Goal: Navigation & Orientation: Find specific page/section

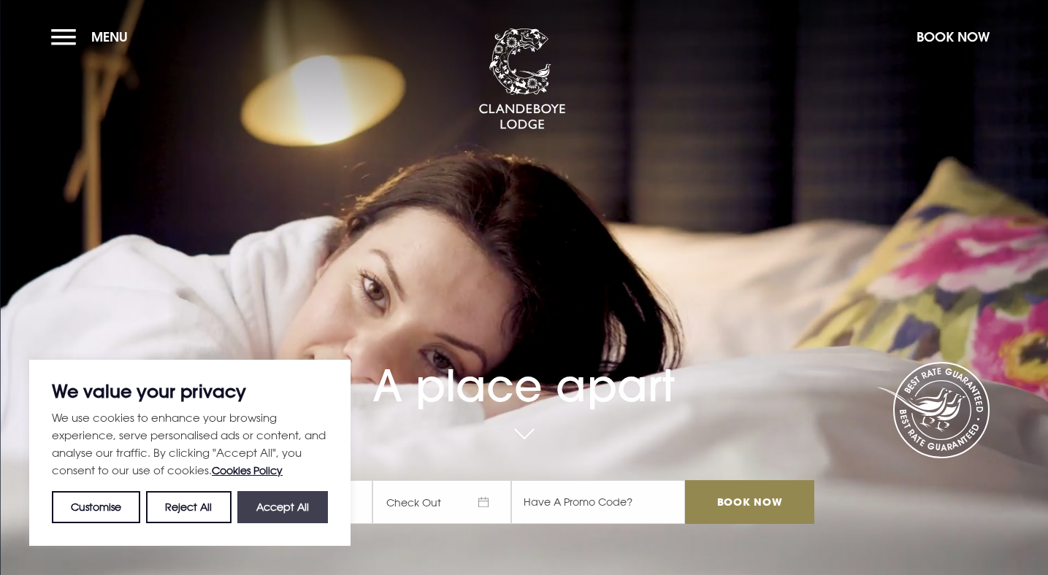
click at [304, 502] on button "Accept All" at bounding box center [282, 507] width 91 height 32
checkbox input "true"
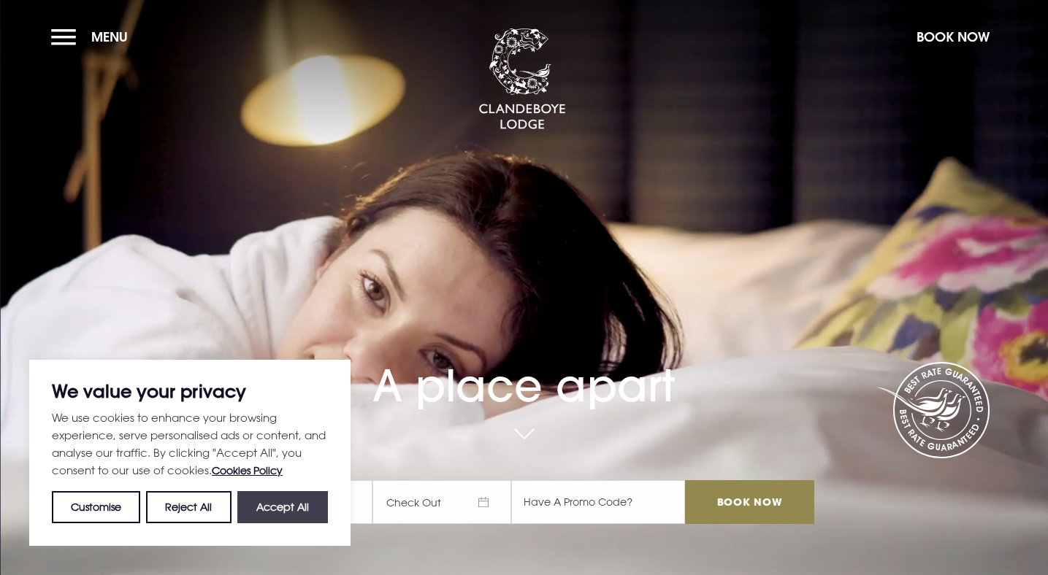
checkbox input "true"
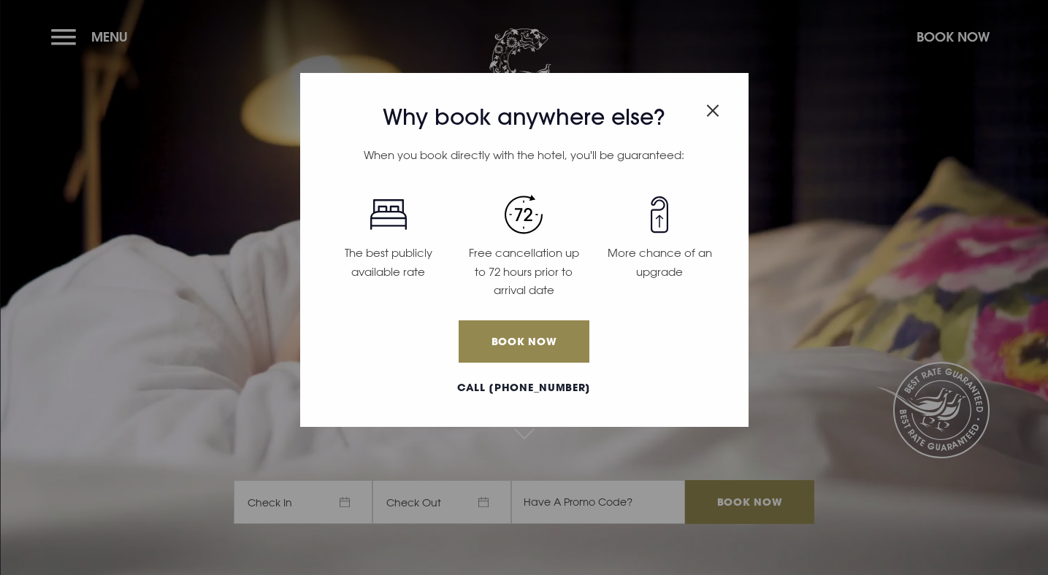
click at [712, 110] on img "Close modal" at bounding box center [712, 110] width 13 height 12
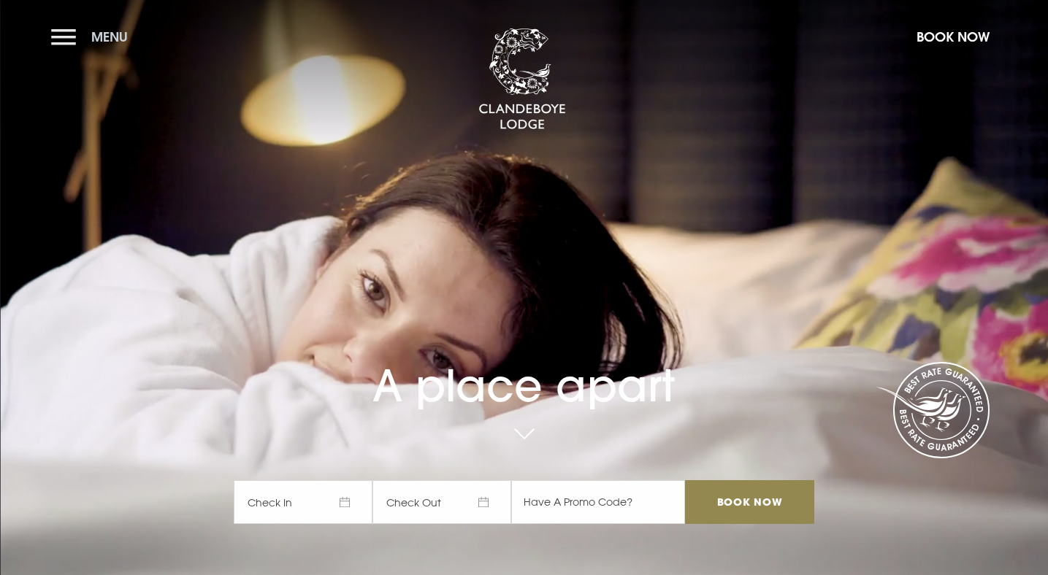
click at [70, 40] on button "Menu" at bounding box center [93, 36] width 84 height 31
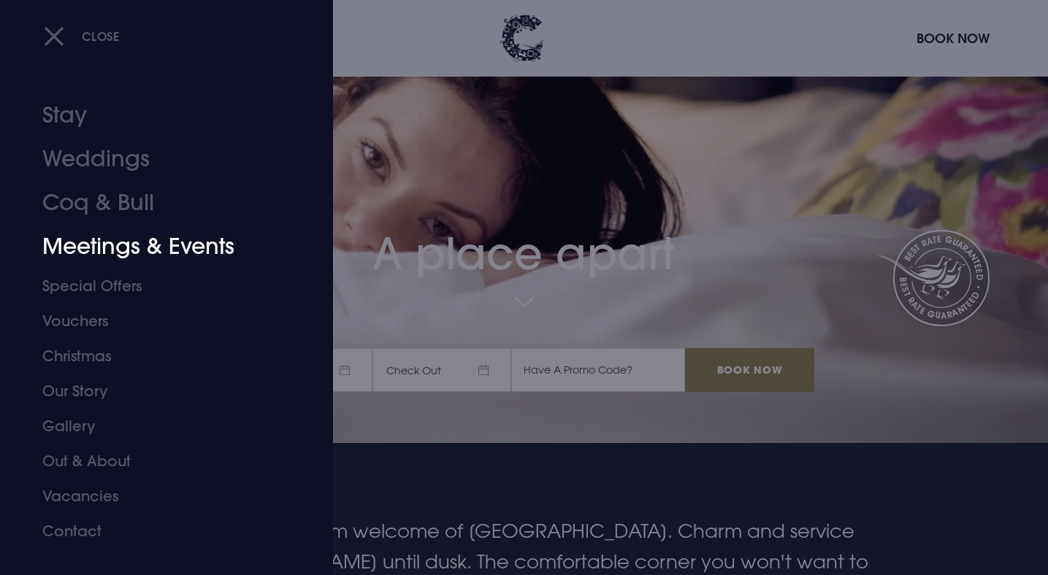
scroll to position [144, 0]
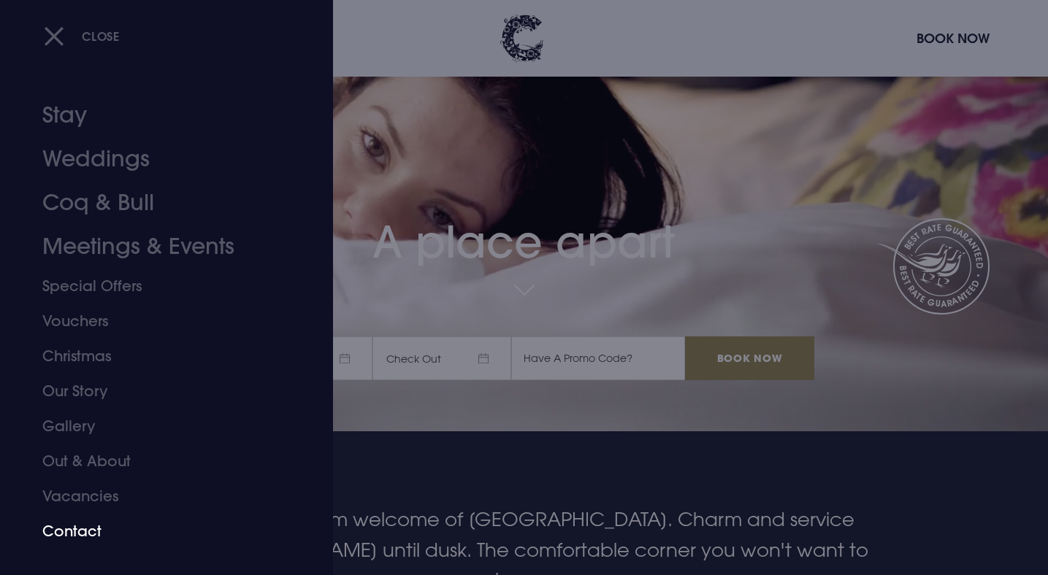
click at [87, 527] on link "Contact" at bounding box center [157, 531] width 231 height 35
